Goal: Information Seeking & Learning: Learn about a topic

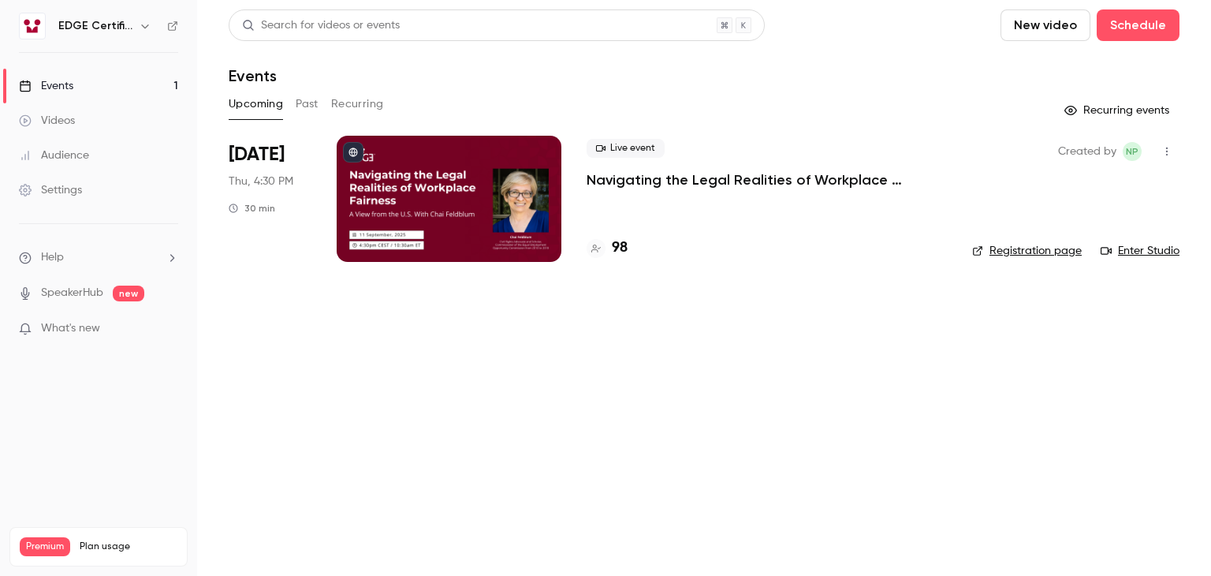
click at [76, 158] on div "Audience" at bounding box center [54, 155] width 70 height 16
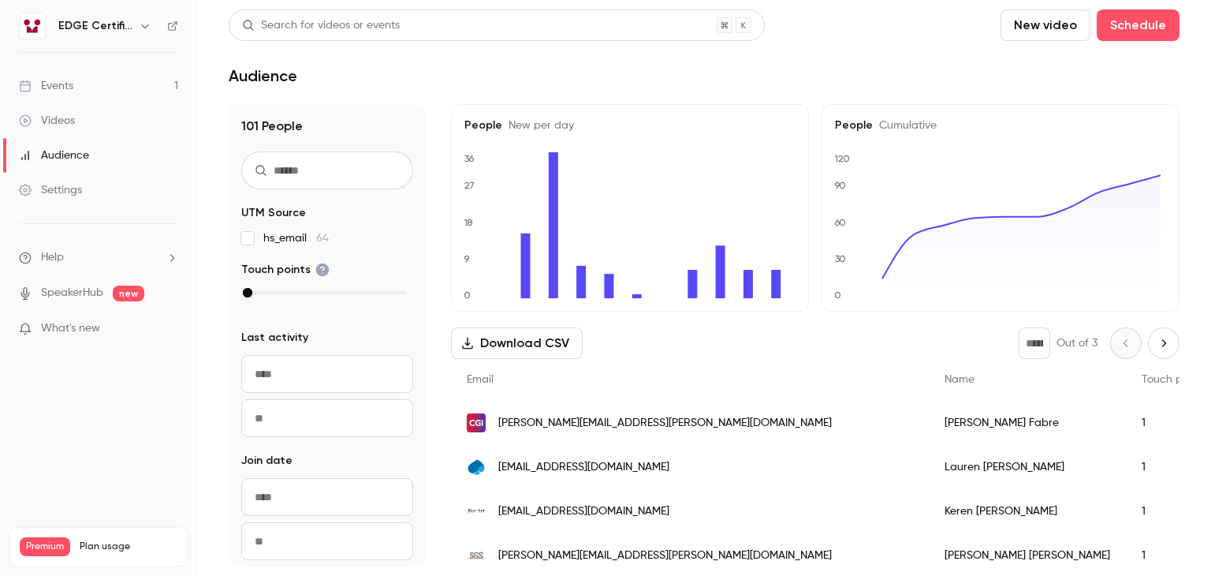
click at [65, 95] on link "Events 1" at bounding box center [98, 86] width 197 height 35
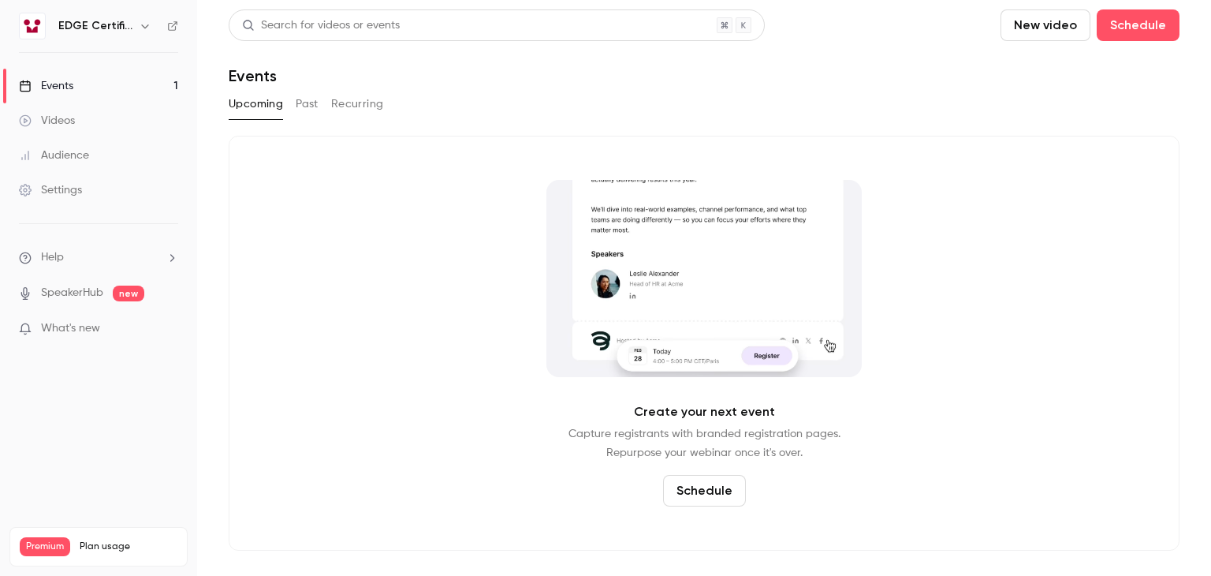
click at [312, 110] on button "Past" at bounding box center [307, 103] width 23 height 25
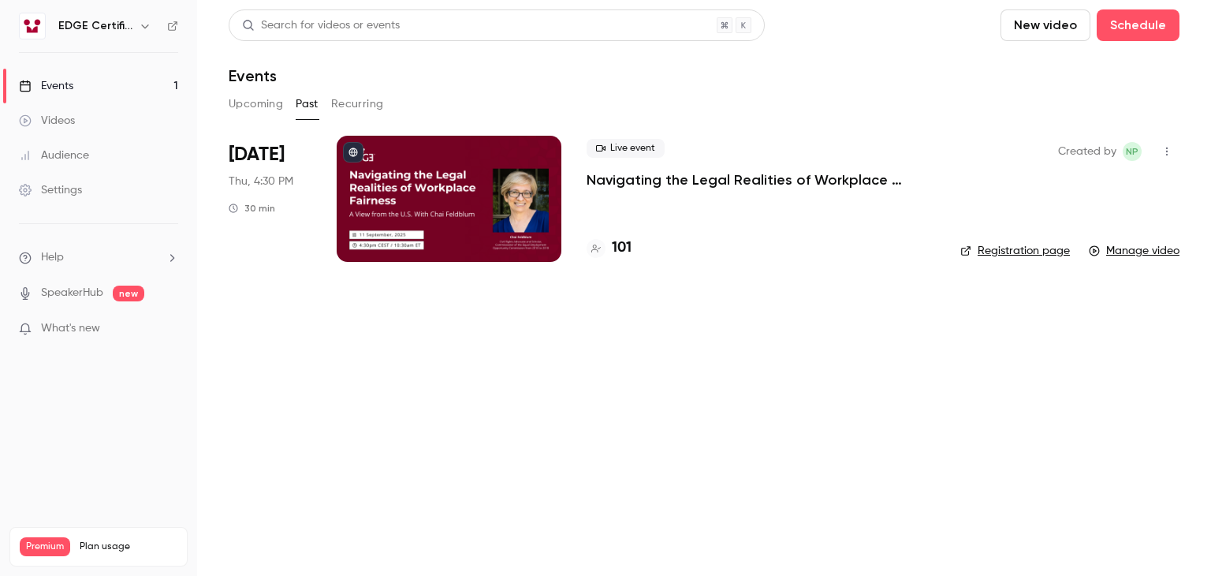
click at [1170, 152] on icon "button" at bounding box center [1167, 151] width 13 height 11
click at [792, 415] on div at bounding box center [605, 288] width 1211 height 576
click at [75, 155] on div "Audience" at bounding box center [54, 155] width 70 height 16
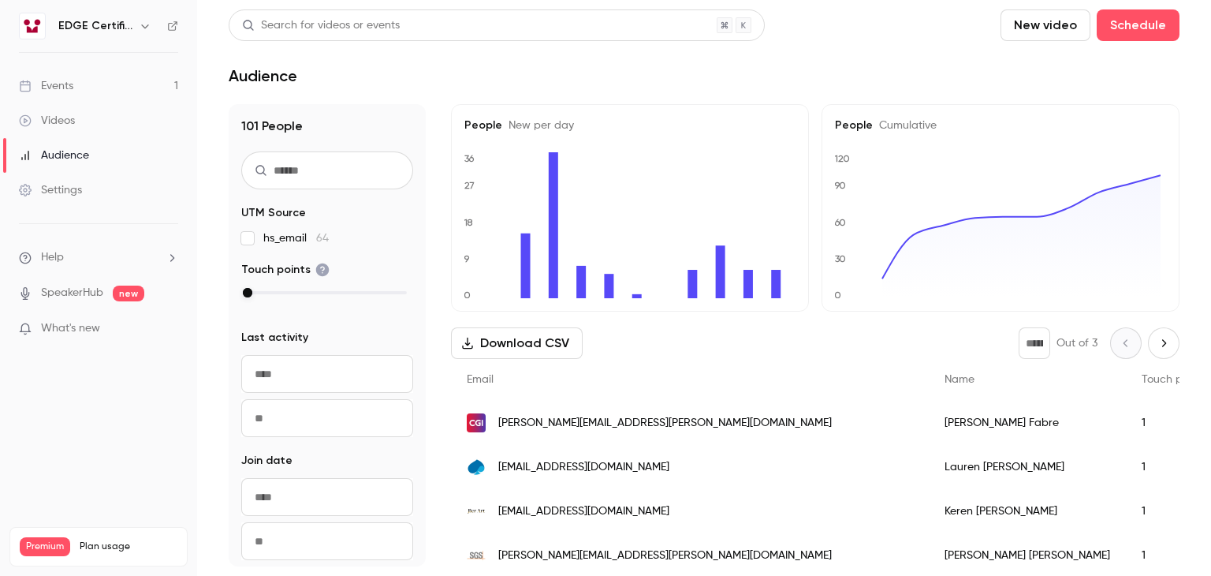
click at [79, 89] on link "Events 1" at bounding box center [98, 86] width 197 height 35
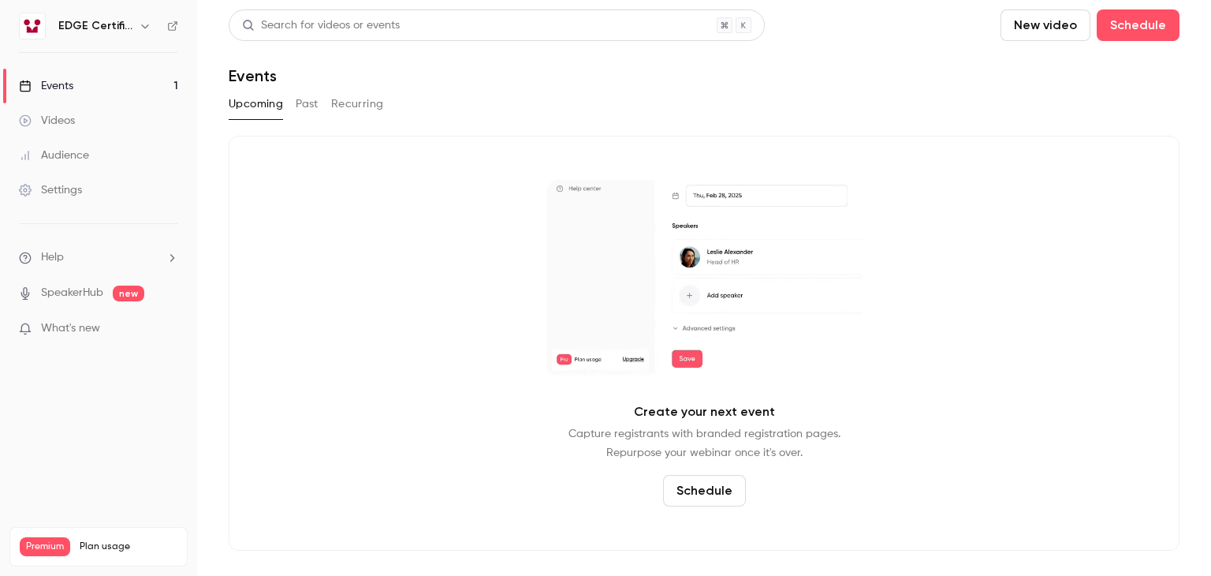
click at [311, 99] on button "Past" at bounding box center [307, 103] width 23 height 25
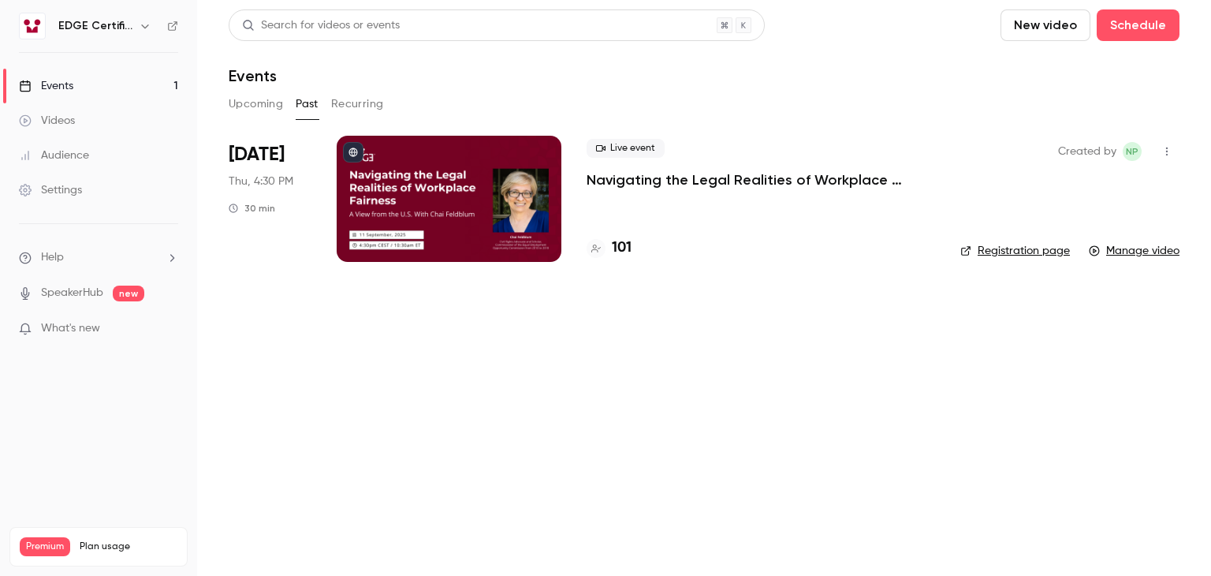
click at [530, 224] on div at bounding box center [449, 199] width 225 height 126
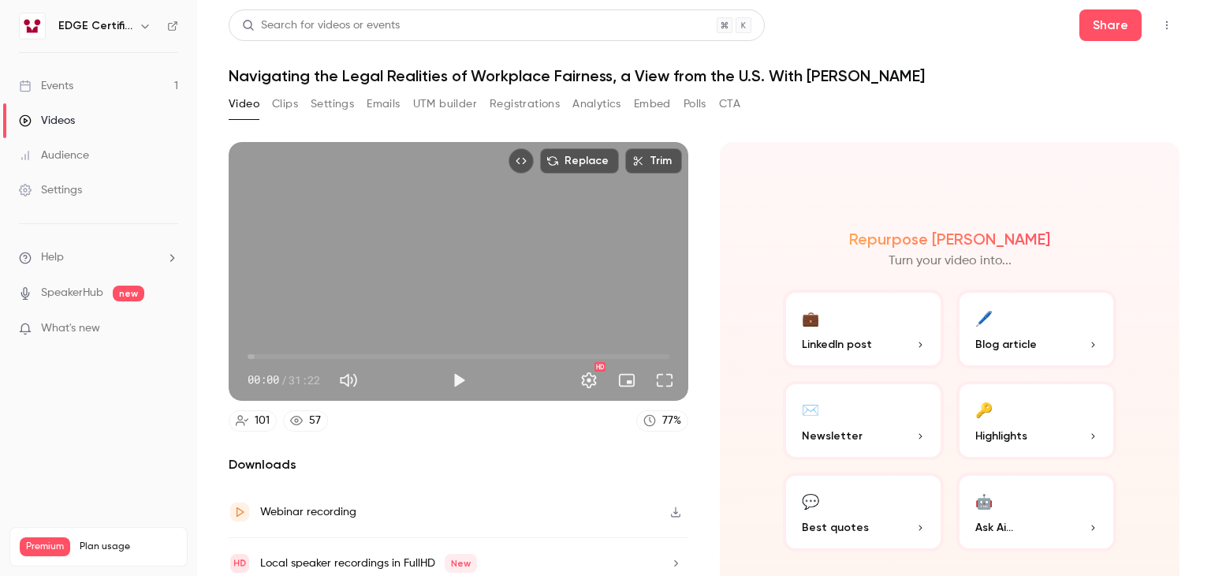
click at [517, 107] on button "Registrations" at bounding box center [525, 103] width 70 height 25
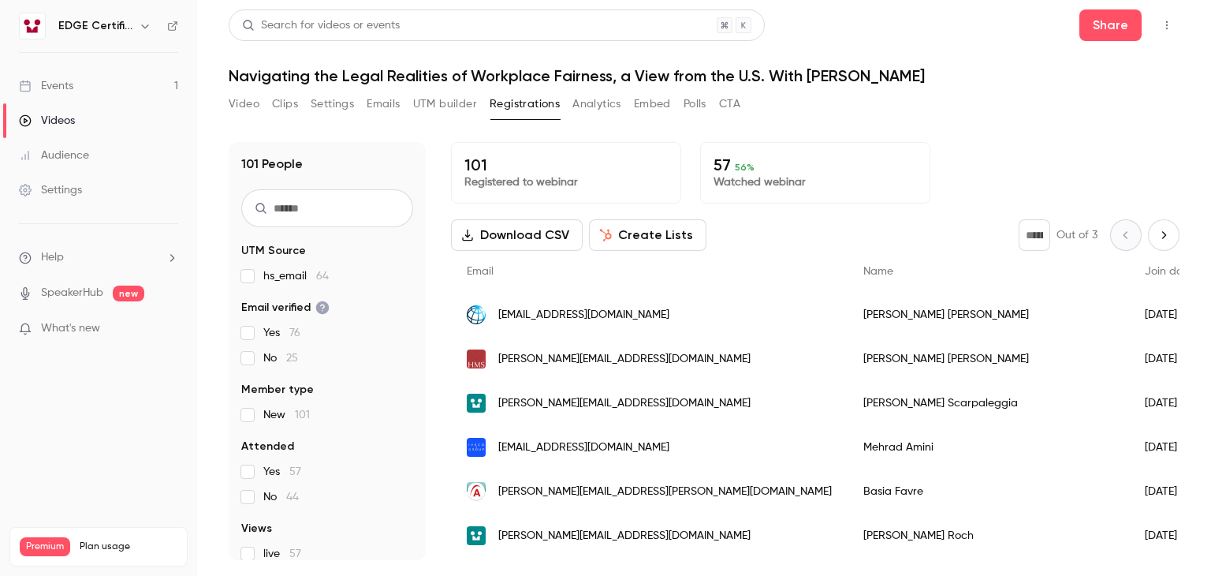
click at [608, 106] on button "Analytics" at bounding box center [597, 103] width 49 height 25
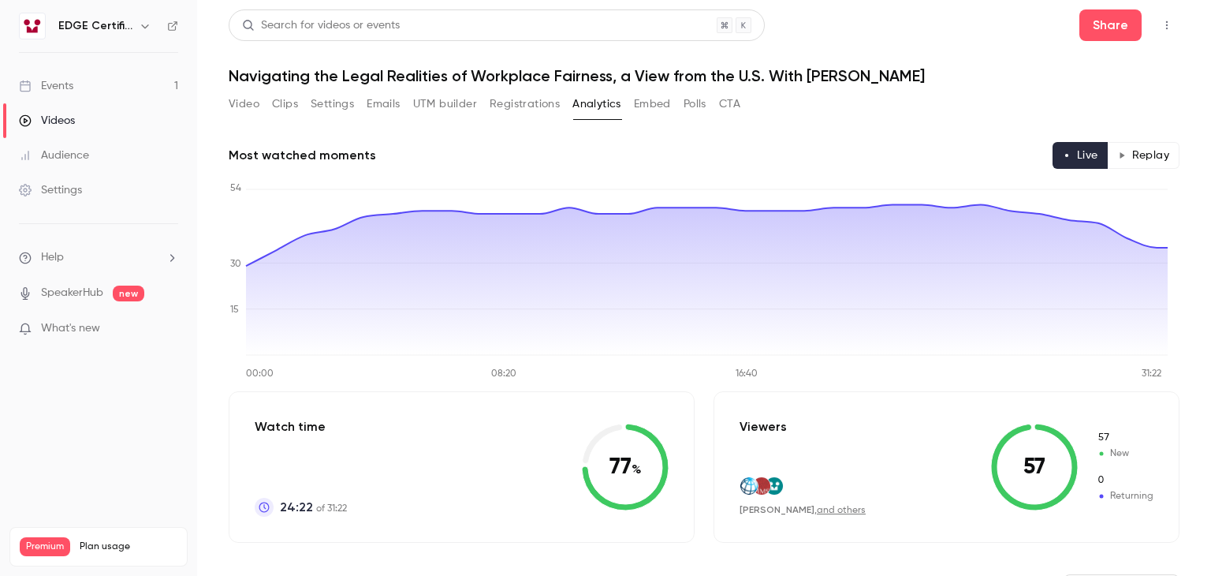
click at [289, 111] on button "Clips" at bounding box center [285, 103] width 26 height 25
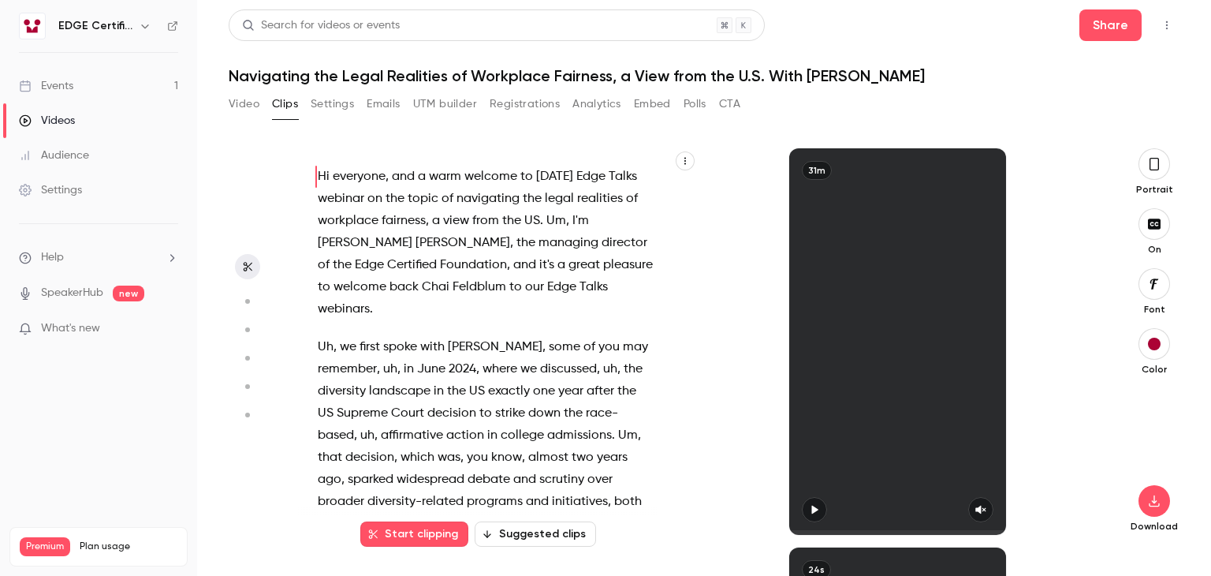
click at [587, 101] on button "Analytics" at bounding box center [597, 103] width 49 height 25
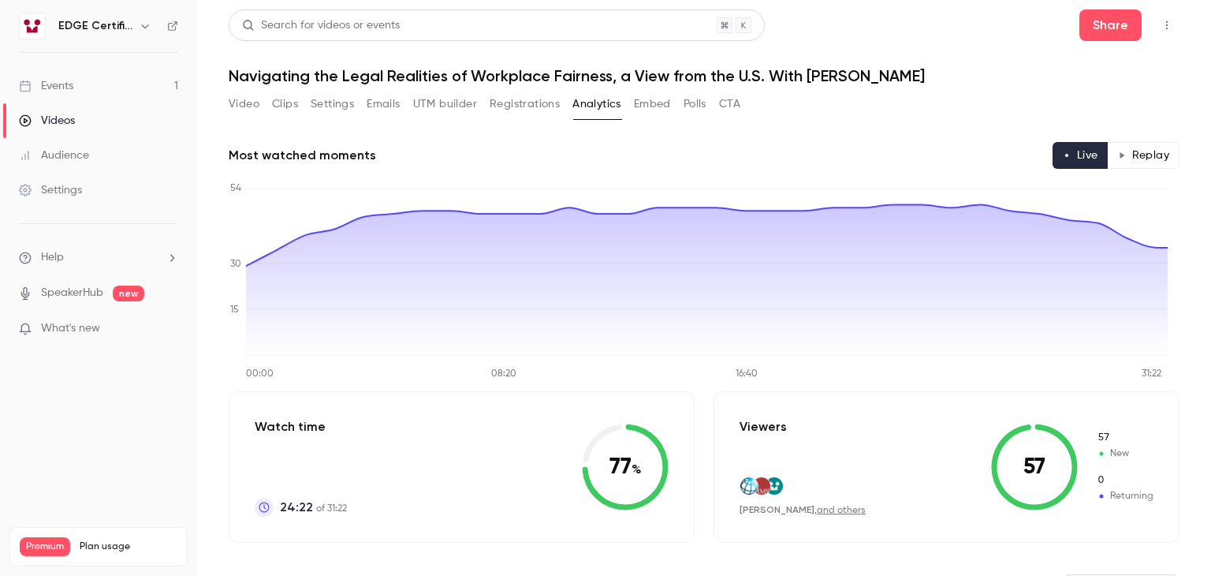
click at [533, 105] on button "Registrations" at bounding box center [525, 103] width 70 height 25
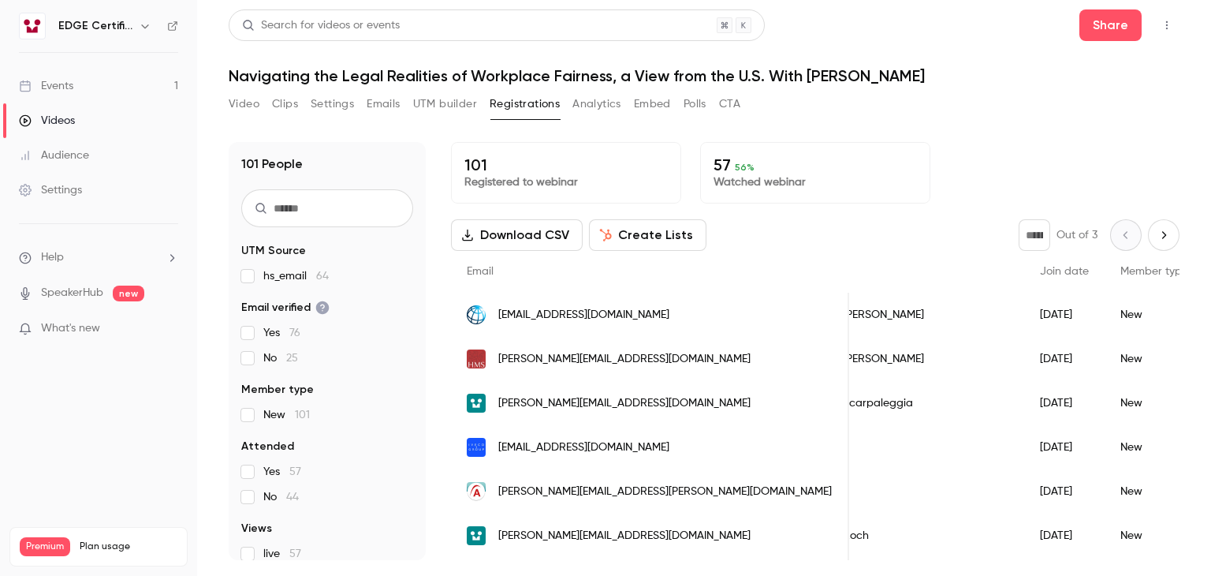
scroll to position [0, 107]
click at [334, 203] on input "text" at bounding box center [327, 208] width 172 height 38
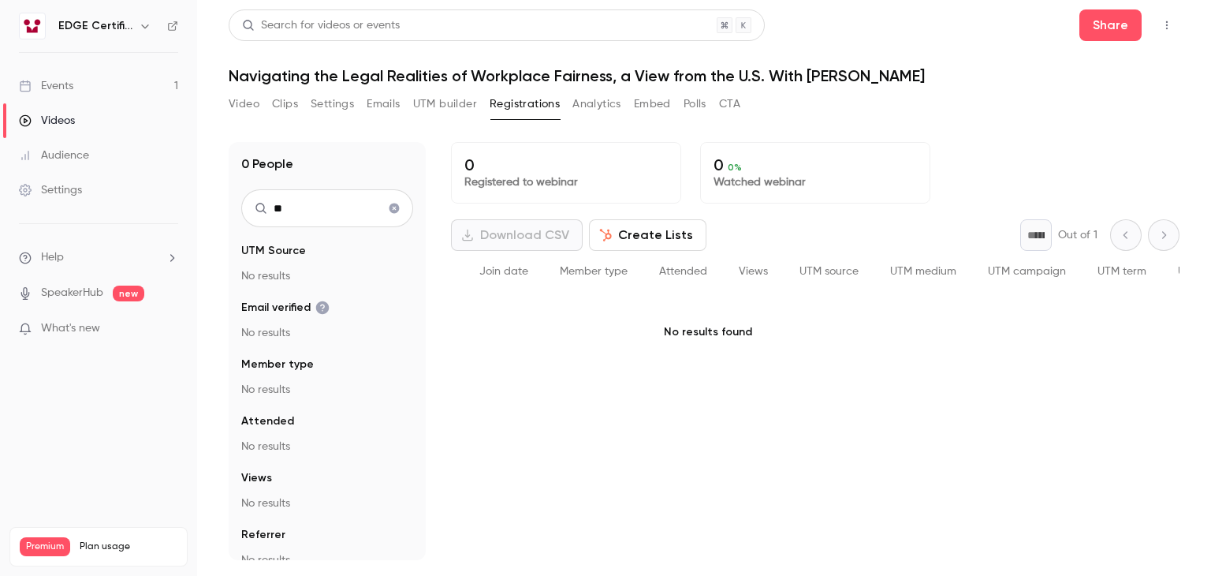
type input "*"
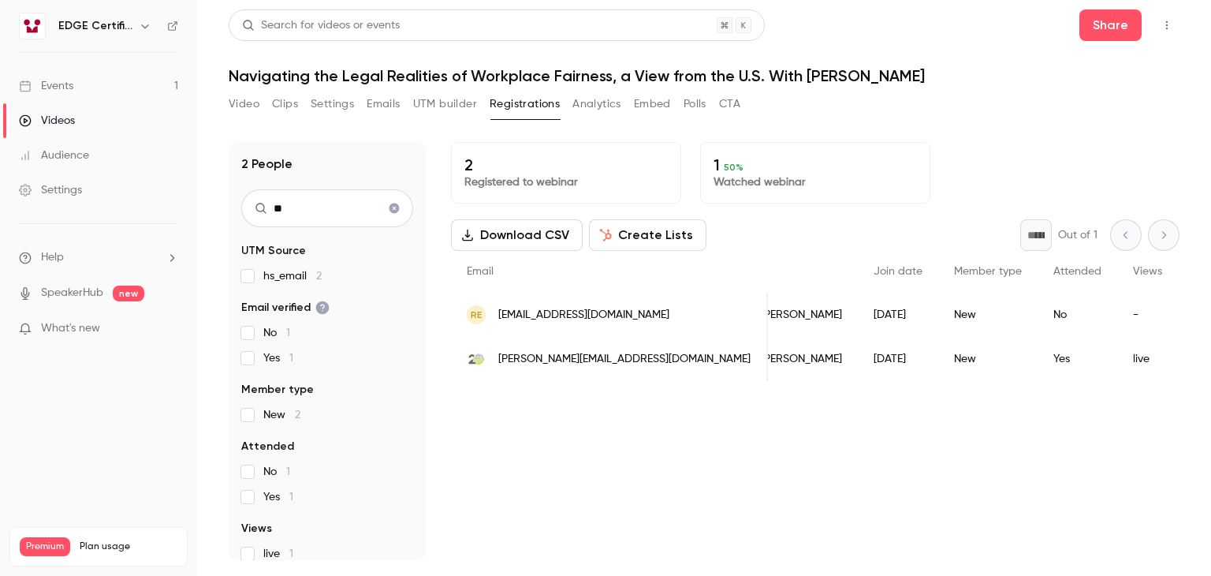
type input "*"
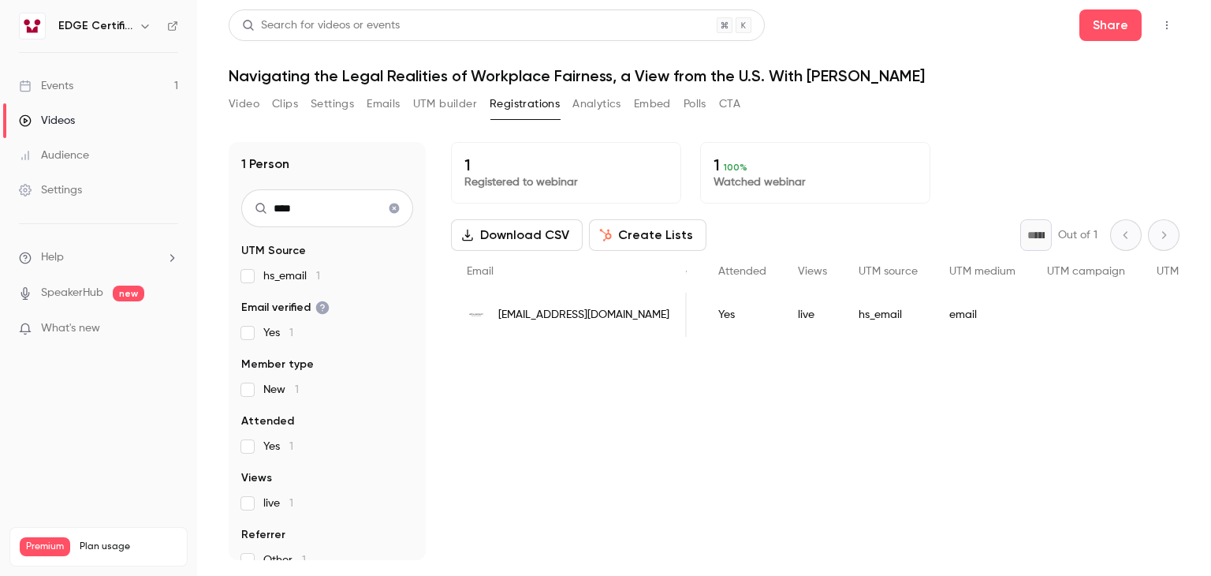
scroll to position [0, 286]
type input "****"
click at [514, 233] on button "Download CSV" at bounding box center [517, 235] width 132 height 32
click at [390, 205] on icon "Clear search" at bounding box center [395, 208] width 10 height 10
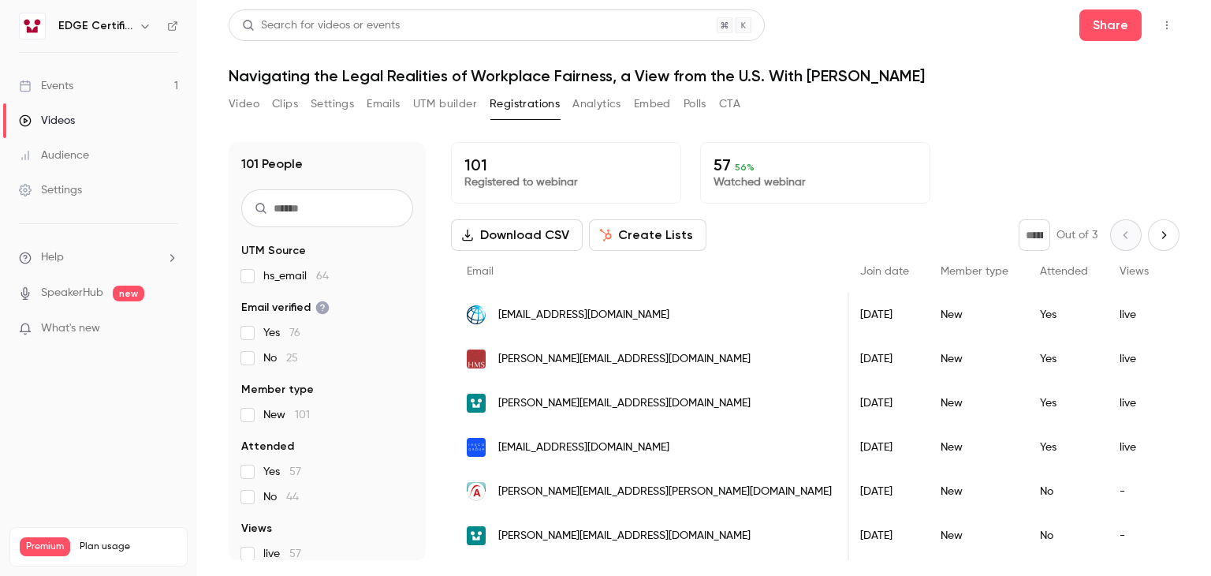
click at [529, 235] on button "Download CSV" at bounding box center [517, 235] width 132 height 32
click at [803, 42] on header "Search for videos or events Share Navigating the Legal Realities of Workplace F…" at bounding box center [704, 47] width 951 height 76
click at [379, 101] on button "Emails" at bounding box center [383, 103] width 33 height 25
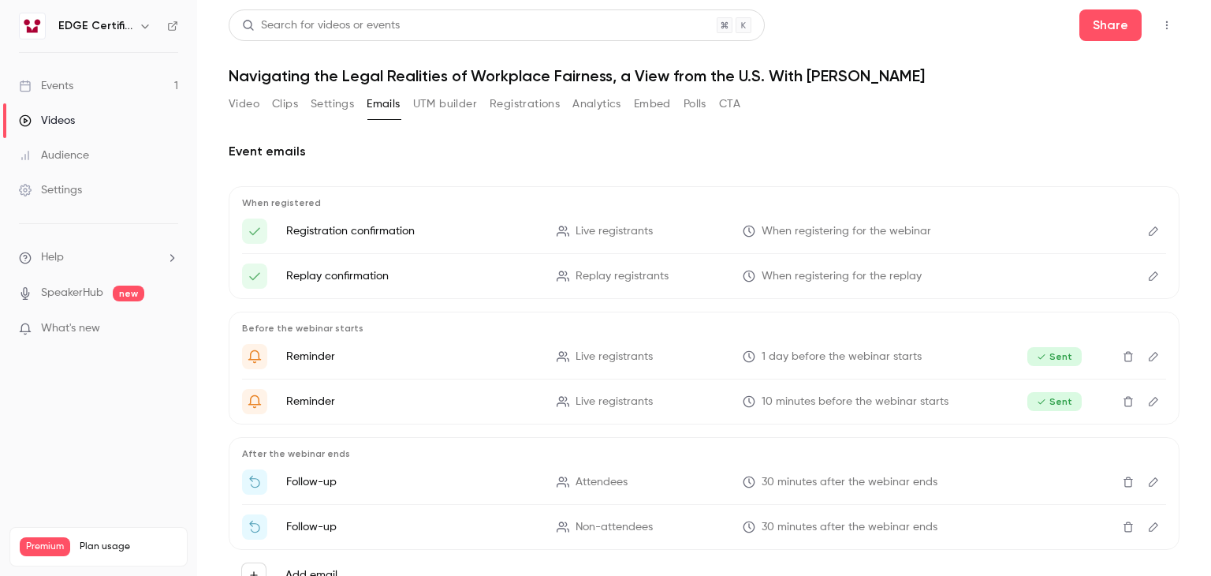
click at [278, 108] on button "Clips" at bounding box center [285, 103] width 26 height 25
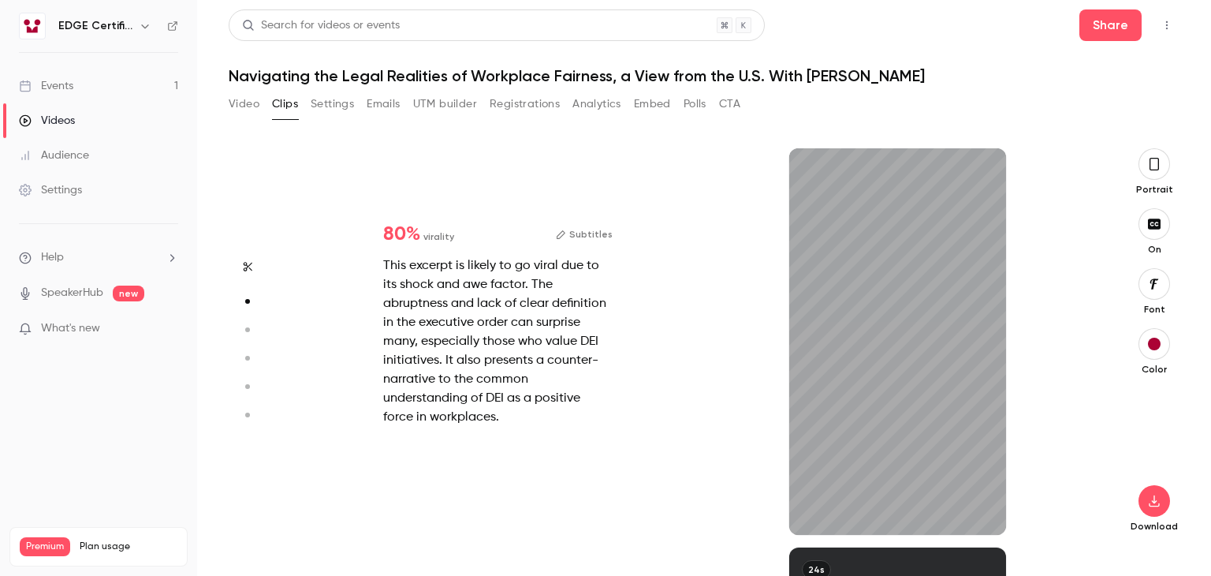
type input "*"
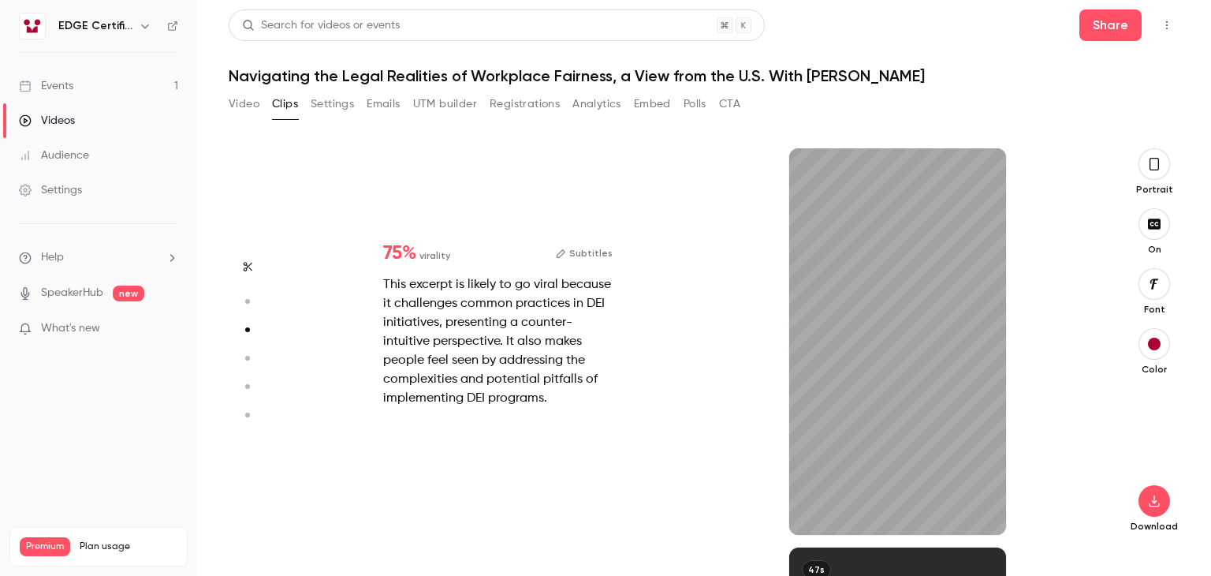
scroll to position [797, 0]
type input "*"
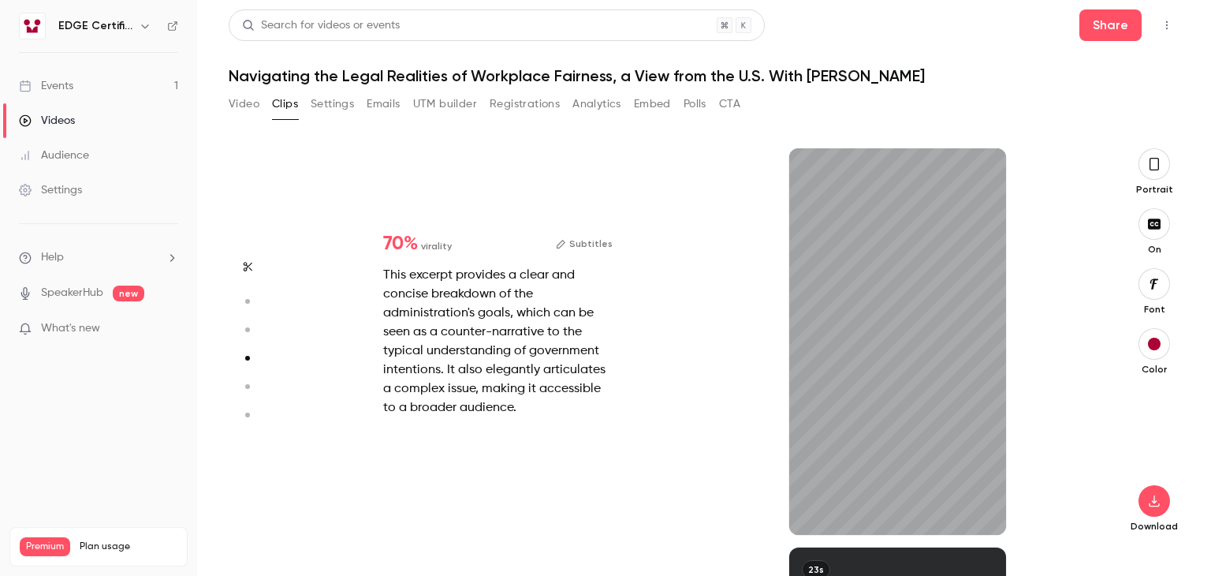
scroll to position [1196, 0]
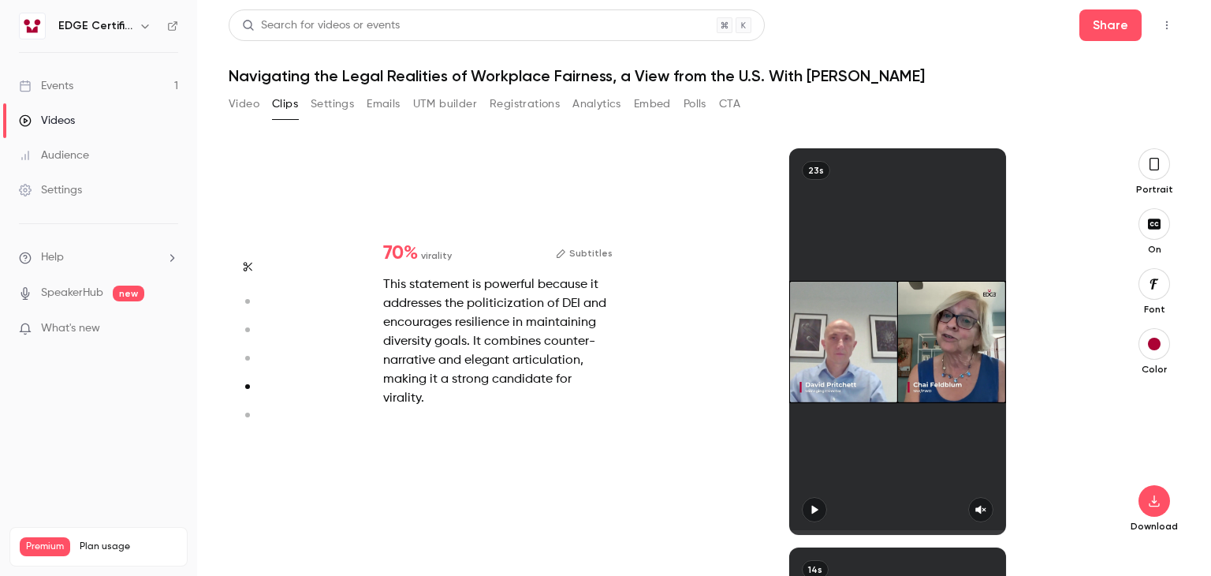
type input "*"
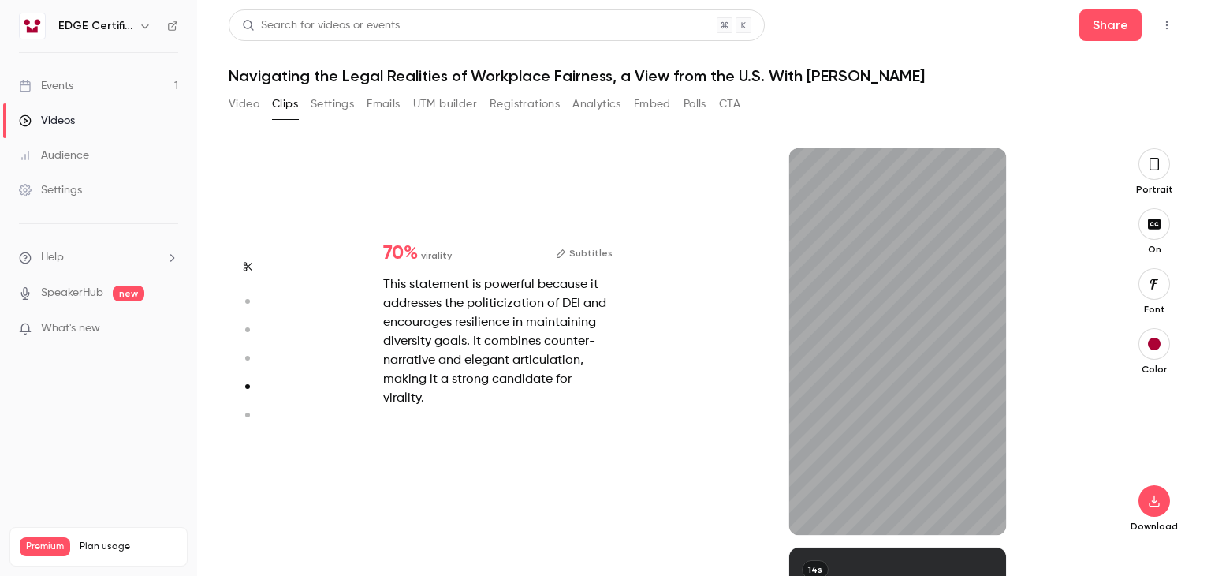
type input "*"
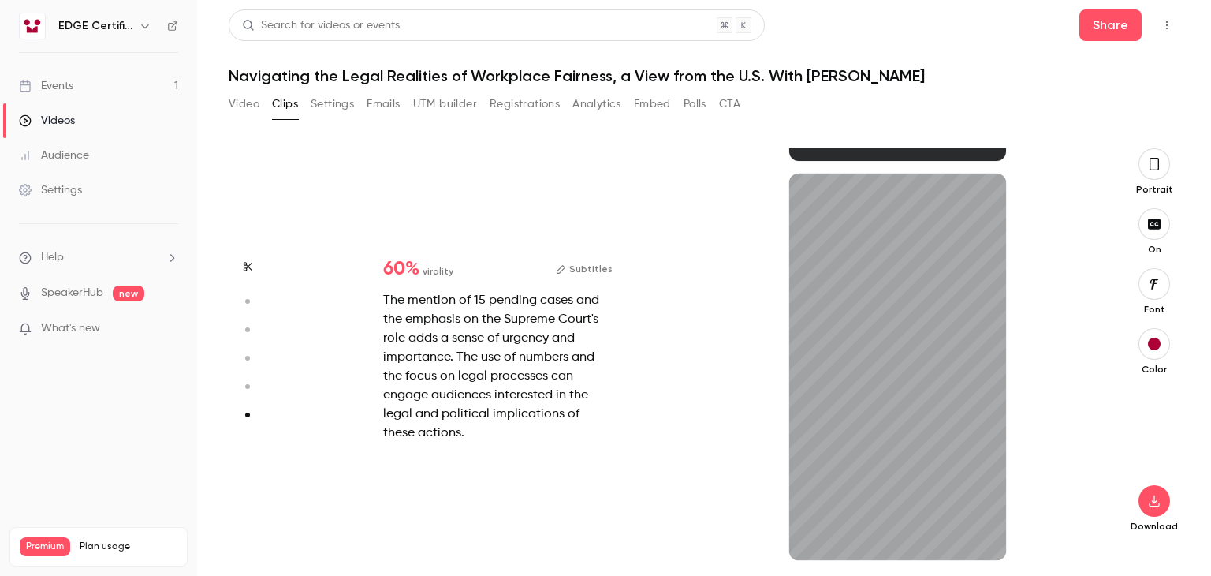
scroll to position [1968, 0]
type input "*"
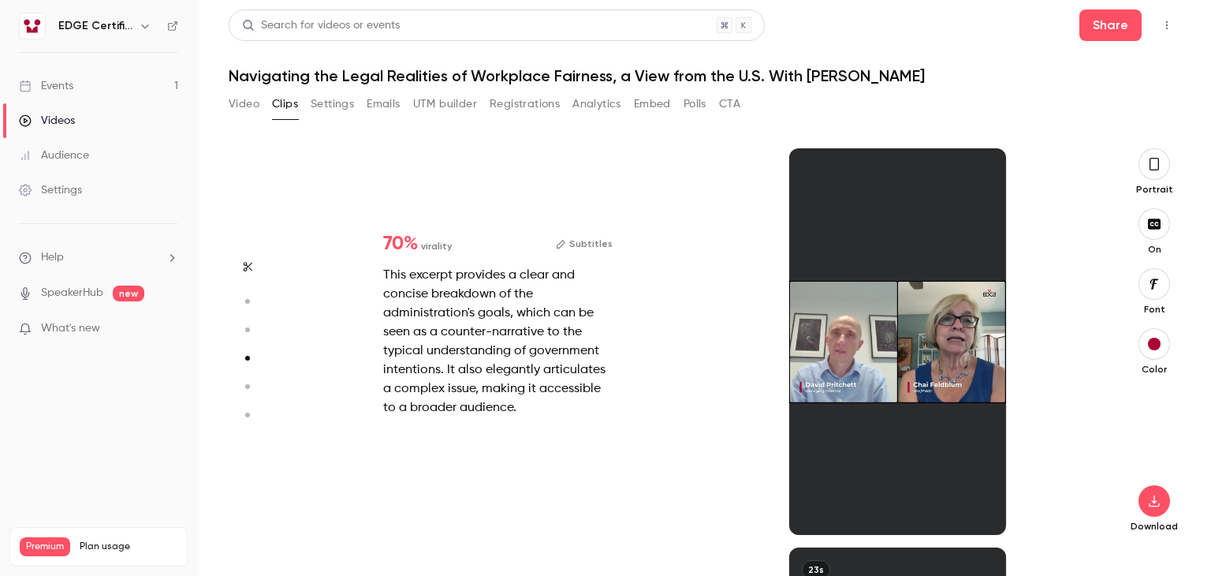
scroll to position [1196, 0]
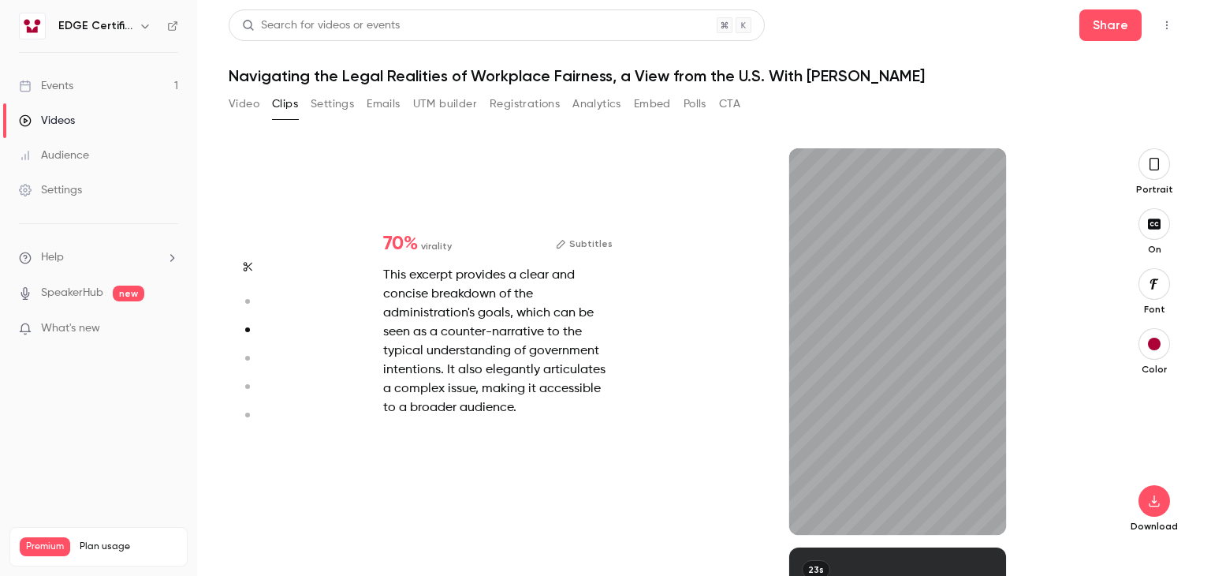
type input "*"
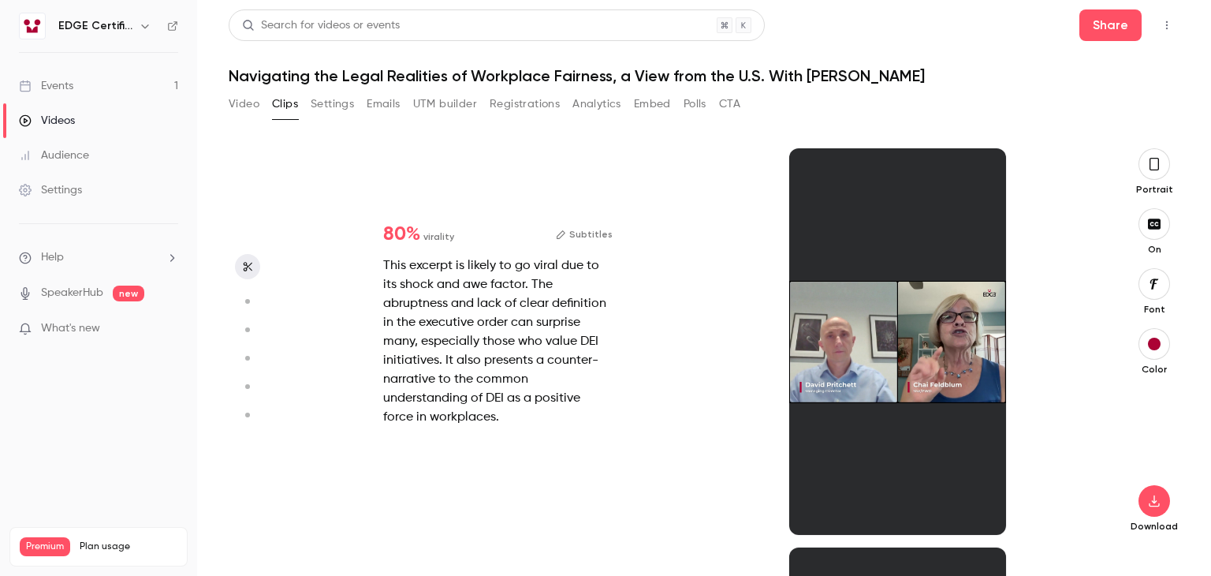
scroll to position [0, 0]
